Goal: Task Accomplishment & Management: Use online tool/utility

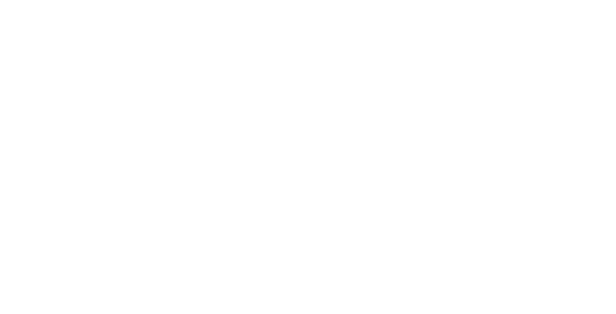
click at [577, 0] on html "Văn bản gốc Đánh giá bản dịch này Ý kiến phản hồi của bạn sẽ được dùng để góp p…" at bounding box center [308, 0] width 616 height 0
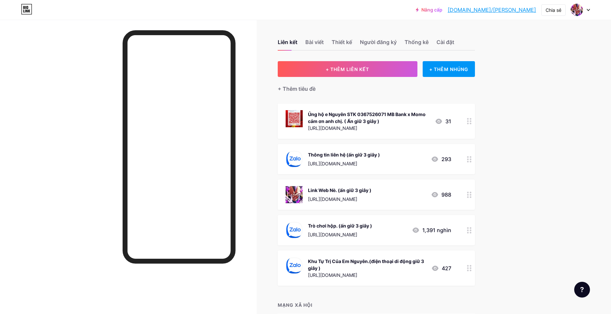
click at [472, 190] on div at bounding box center [468, 194] width 11 height 30
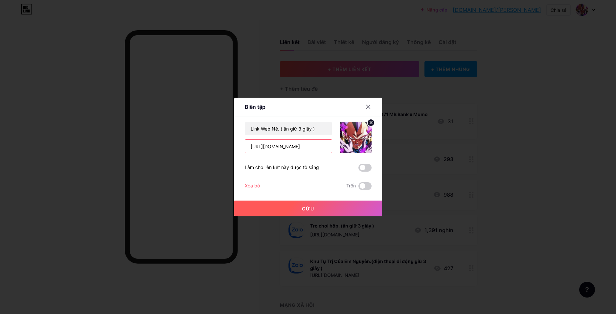
click at [278, 146] on input "[URL][DOMAIN_NAME]" at bounding box center [288, 146] width 87 height 13
click at [272, 143] on input "[URL][DOMAIN_NAME]" at bounding box center [288, 146] width 87 height 13
type input "[URL][DOMAIN_NAME]"
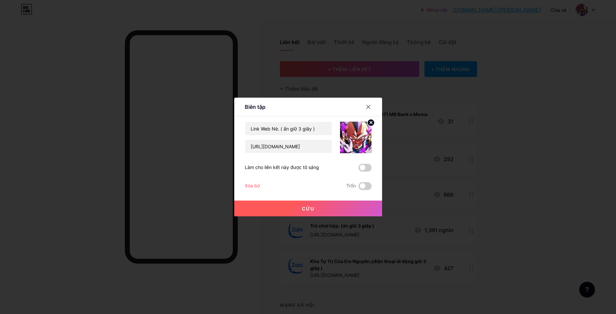
click at [329, 198] on div "Cứu" at bounding box center [308, 203] width 148 height 26
click at [323, 207] on button "Cứu" at bounding box center [308, 208] width 148 height 16
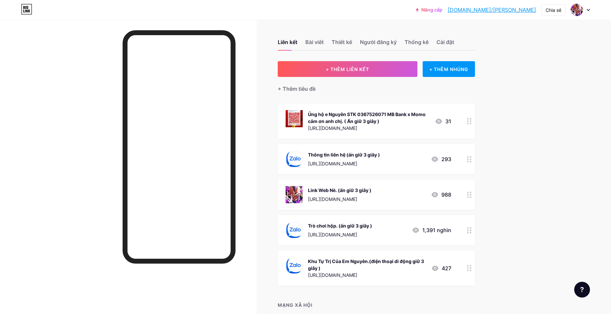
click at [464, 236] on div "Trò chơi hộp. (ấn giữ 3 giây ) [URL][DOMAIN_NAME] 1,391 nghìn" at bounding box center [376, 230] width 197 height 30
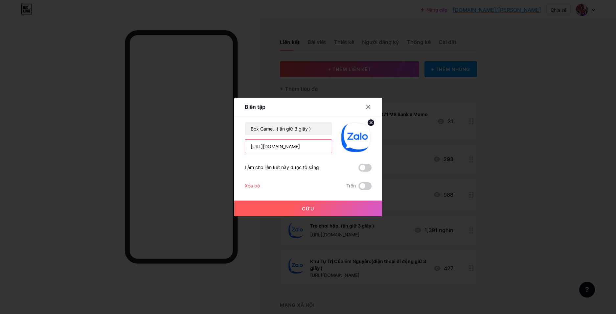
click at [319, 150] on input "[URL][DOMAIN_NAME]" at bounding box center [288, 146] width 87 height 13
paste input "eaybix49"
type input "[URL][DOMAIN_NAME]"
click at [320, 203] on button "Cứu" at bounding box center [308, 208] width 148 height 16
